Goal: Task Accomplishment & Management: Use online tool/utility

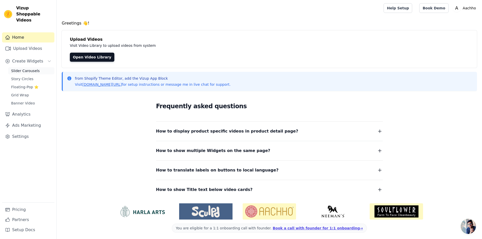
click at [31, 68] on span "Slider Carousels" at bounding box center [25, 70] width 29 height 5
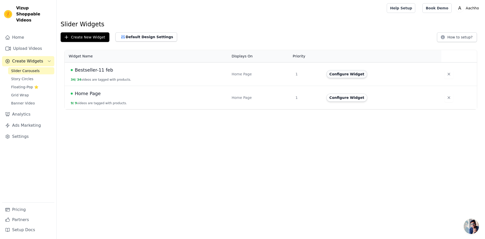
click at [342, 73] on button "Configure Widget" at bounding box center [347, 74] width 41 height 8
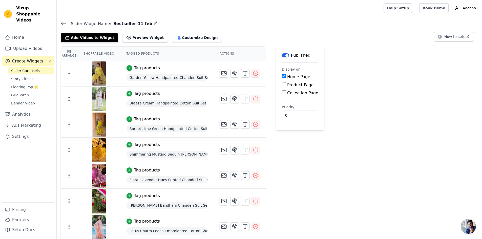
click at [64, 21] on icon at bounding box center [64, 24] width 6 height 6
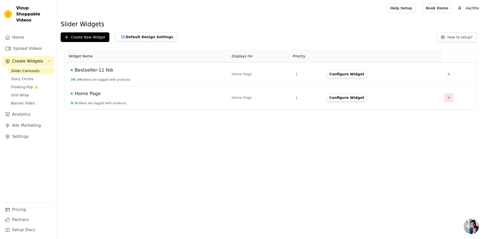
click at [445, 97] on button "button" at bounding box center [449, 97] width 9 height 9
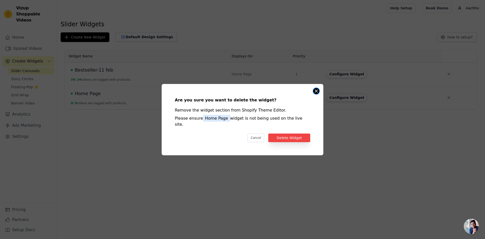
click at [316, 94] on button "Close modal" at bounding box center [316, 91] width 6 height 6
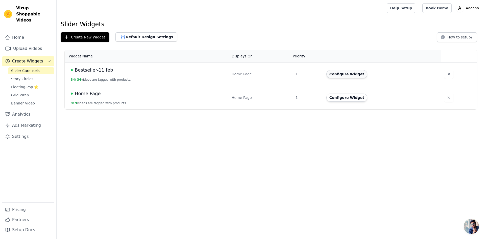
click at [346, 75] on button "Configure Widget" at bounding box center [347, 74] width 41 height 8
